Goal: Task Accomplishment & Management: Use online tool/utility

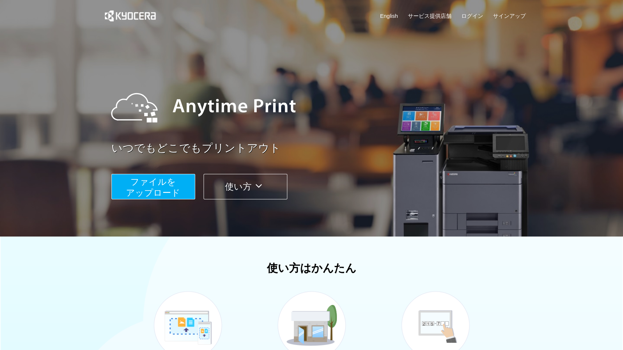
click at [153, 188] on span "ファイルを ​​アップロード" at bounding box center [153, 187] width 54 height 21
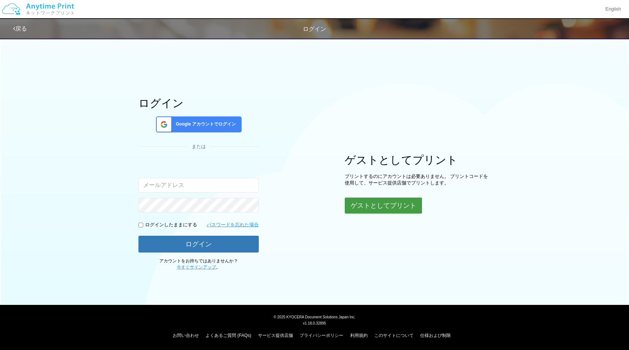
click at [401, 203] on button "ゲストとしてプリント" at bounding box center [382, 206] width 77 height 16
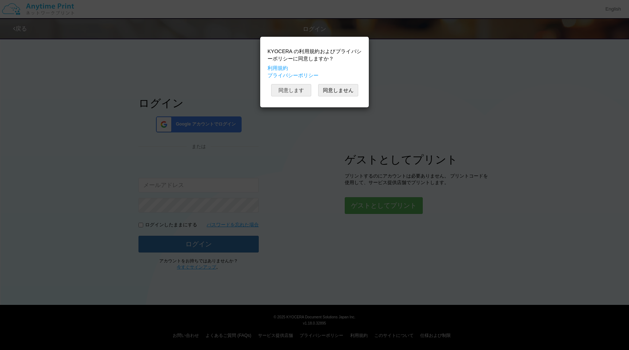
click at [294, 90] on button "同意します" at bounding box center [291, 90] width 40 height 12
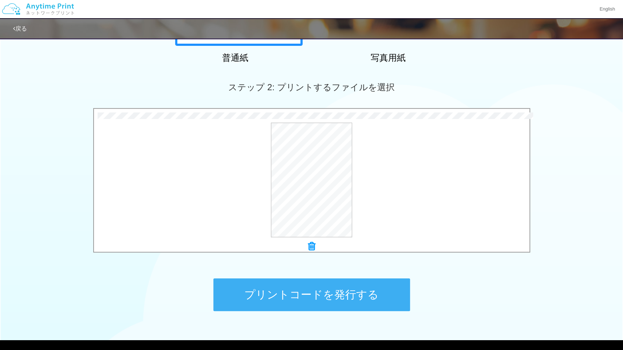
scroll to position [203, 0]
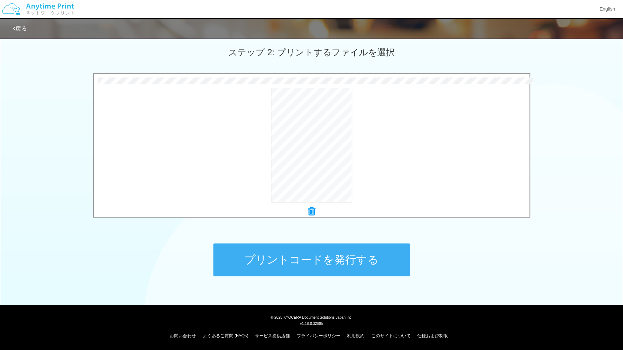
click at [330, 258] on button "プリントコードを発行する" at bounding box center [311, 260] width 197 height 33
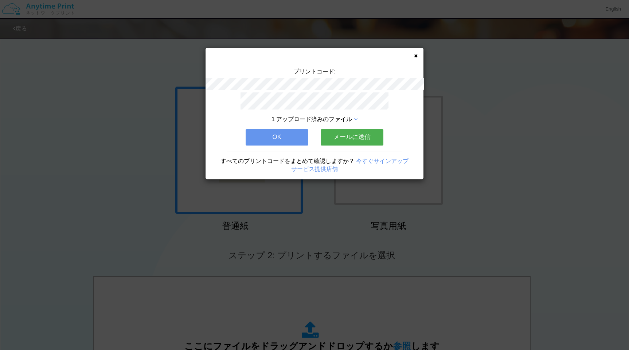
click at [358, 134] on button "メールに送信" at bounding box center [351, 137] width 63 height 16
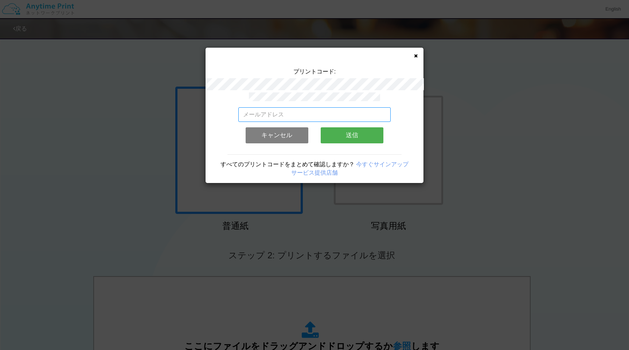
click at [324, 112] on input "email" at bounding box center [314, 114] width 153 height 15
type input "[EMAIL_ADDRESS][DOMAIN_NAME]"
click at [354, 132] on button "送信" at bounding box center [351, 135] width 63 height 16
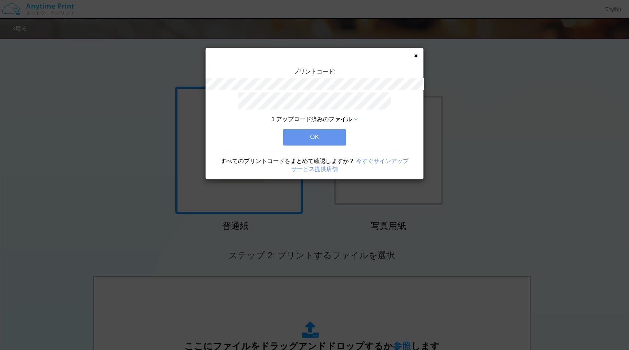
click at [330, 134] on button "OK" at bounding box center [314, 137] width 63 height 16
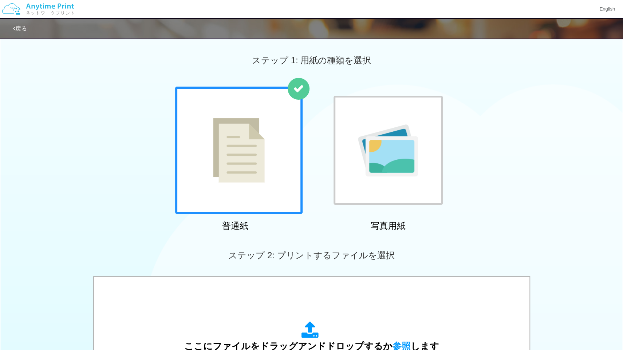
click at [524, 151] on div "普通紙 写真用紙" at bounding box center [311, 161] width 623 height 148
